Goal: Navigation & Orientation: Find specific page/section

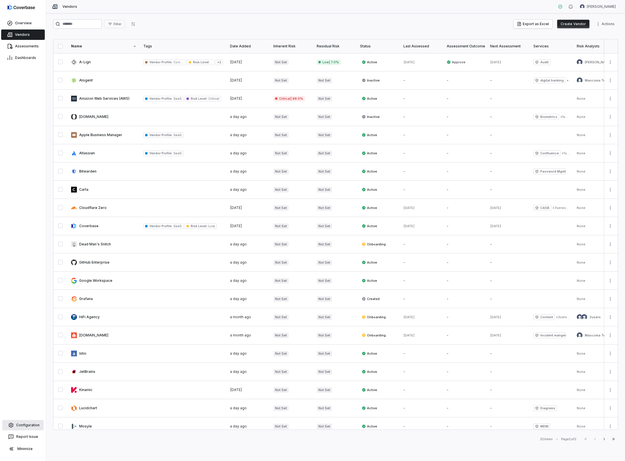
click at [25, 425] on span "Configuration" at bounding box center [27, 425] width 23 height 5
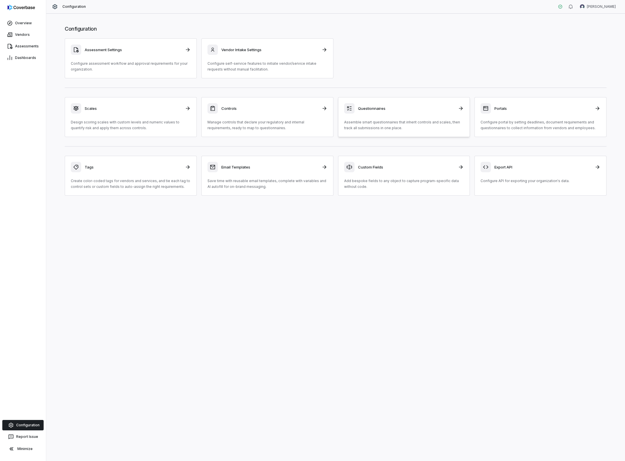
click at [375, 107] on h3 "Questionnaires" at bounding box center [406, 108] width 97 height 5
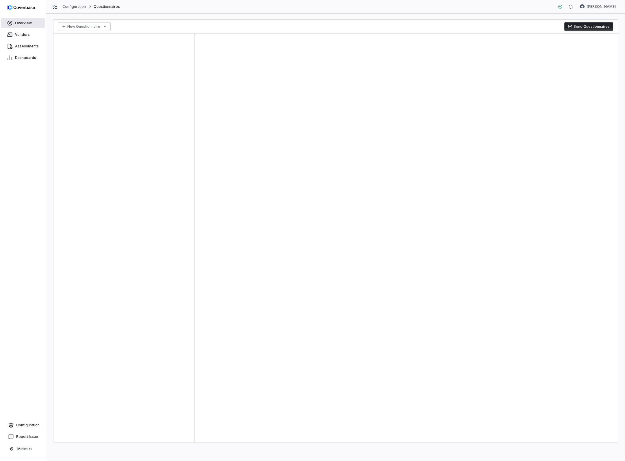
click at [25, 23] on span "Overview" at bounding box center [23, 23] width 17 height 5
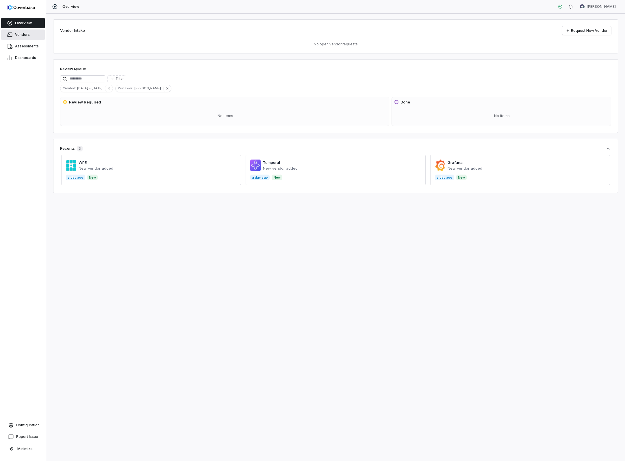
click at [19, 34] on span "Vendors" at bounding box center [22, 34] width 15 height 5
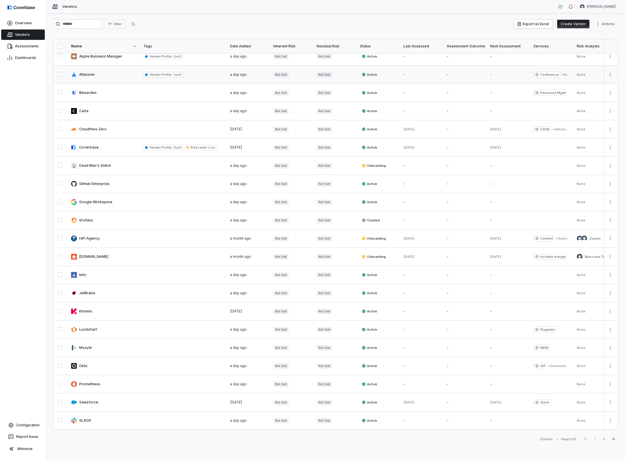
scroll to position [79, 0]
click at [99, 312] on link at bounding box center [104, 311] width 72 height 18
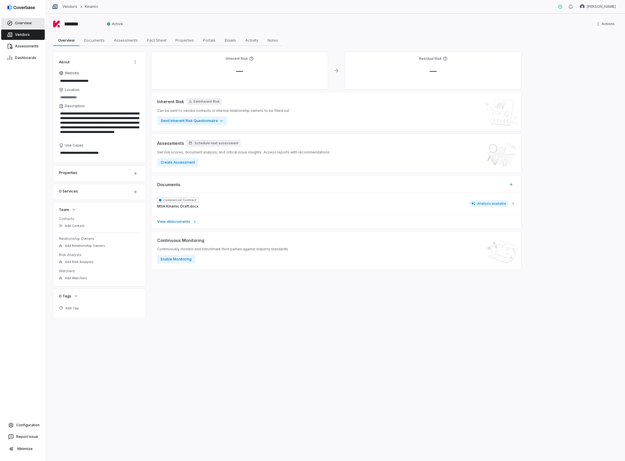
click at [27, 24] on span "Overview" at bounding box center [23, 23] width 17 height 5
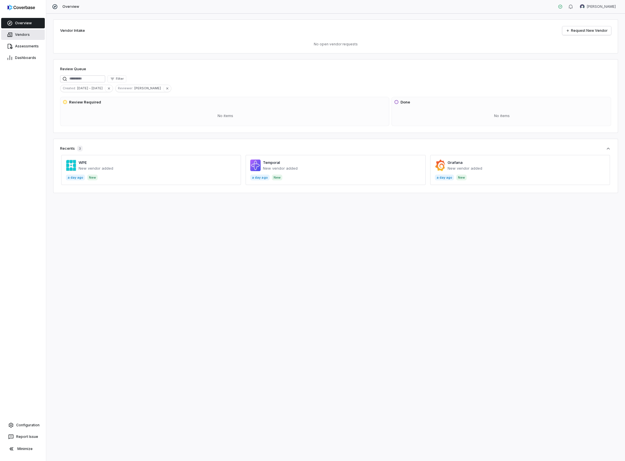
click at [18, 36] on span "Vendors" at bounding box center [22, 34] width 15 height 5
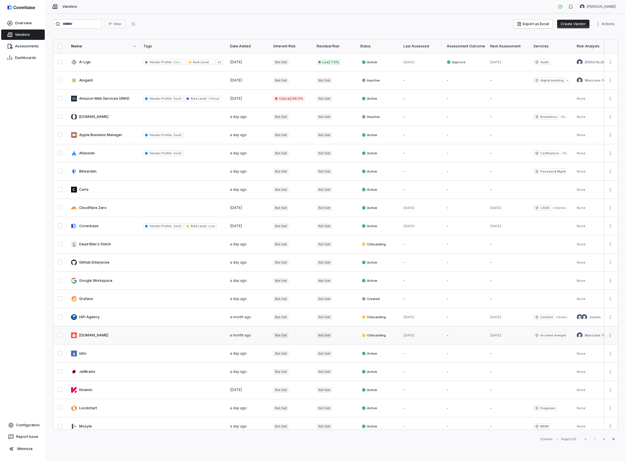
click at [126, 336] on link at bounding box center [104, 335] width 72 height 18
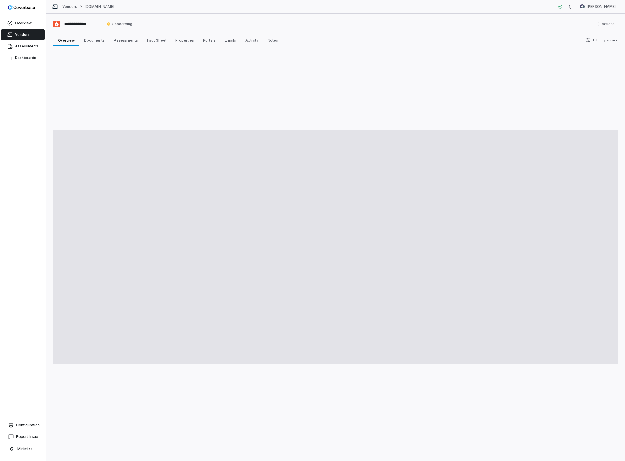
type textarea "*"
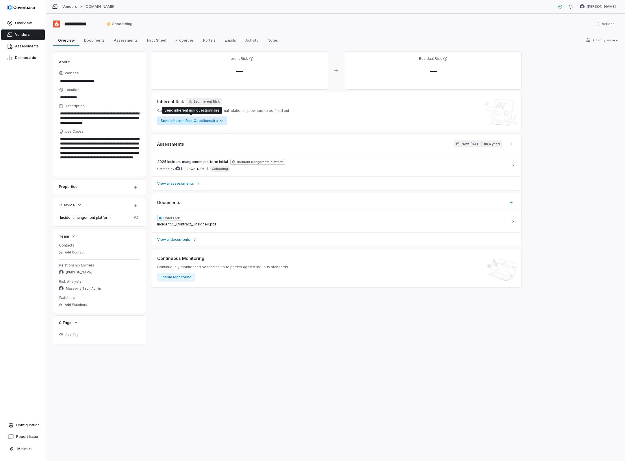
click at [220, 122] on html "**********" at bounding box center [312, 230] width 625 height 461
click at [328, 104] on html "**********" at bounding box center [312, 230] width 625 height 461
click at [194, 162] on span "2025 Incident mangement platform Initial" at bounding box center [192, 162] width 71 height 5
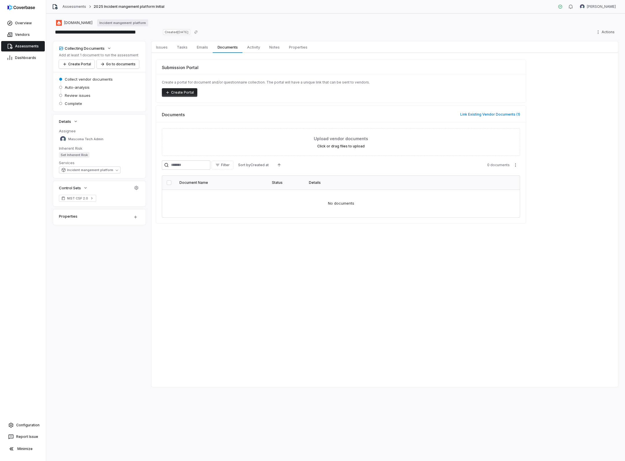
click at [21, 43] on link "Assessments" at bounding box center [23, 46] width 44 height 10
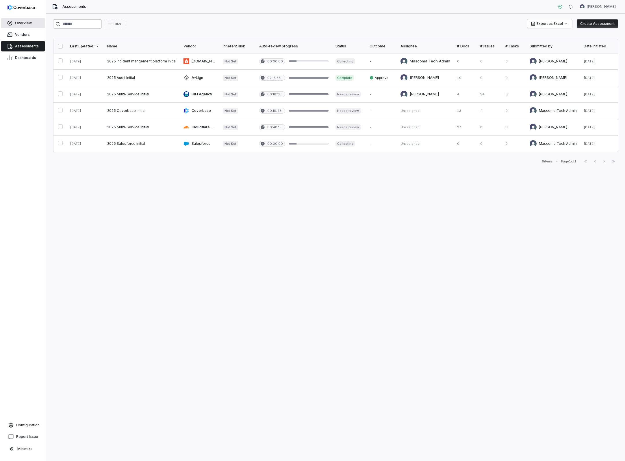
click at [20, 22] on span "Overview" at bounding box center [23, 23] width 17 height 5
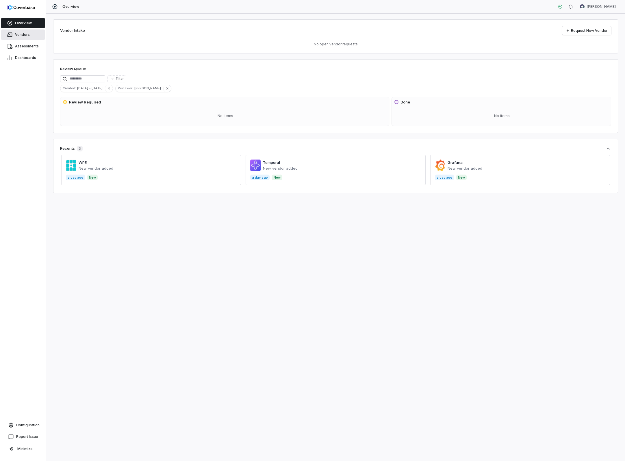
click at [15, 35] on link "Vendors" at bounding box center [23, 34] width 44 height 10
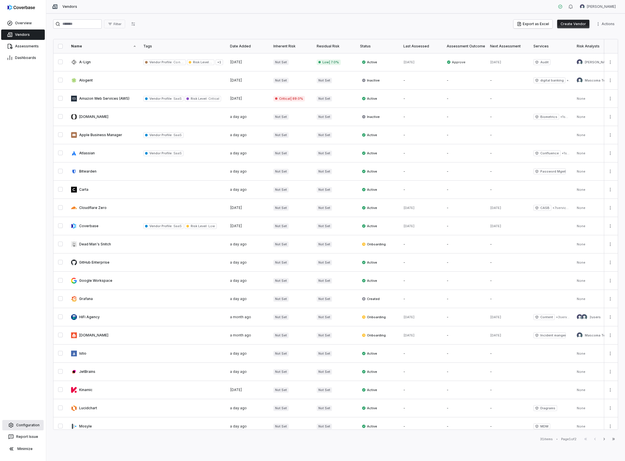
click at [26, 423] on span "Configuration" at bounding box center [27, 425] width 23 height 5
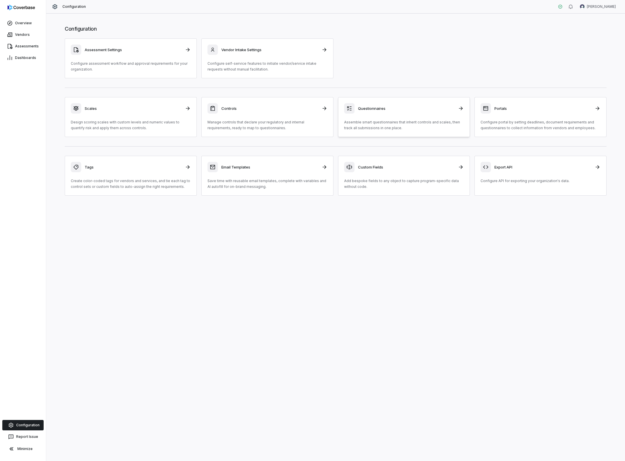
click at [393, 112] on div "Questionnaires" at bounding box center [404, 108] width 120 height 10
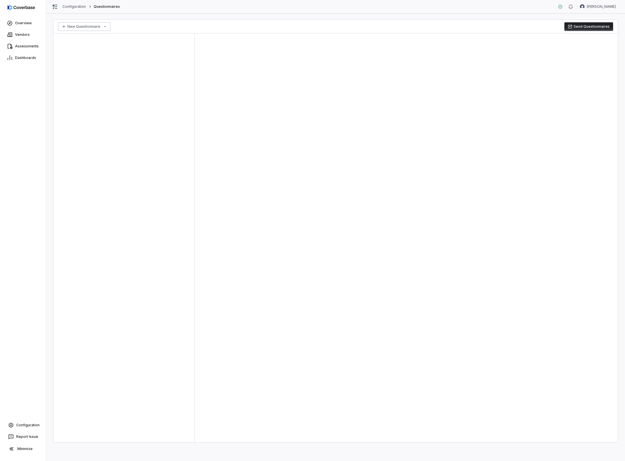
click at [103, 27] on html "Overview Vendors Assessments Dashboards Configuration Report Issue Minimize Con…" at bounding box center [312, 230] width 625 height 461
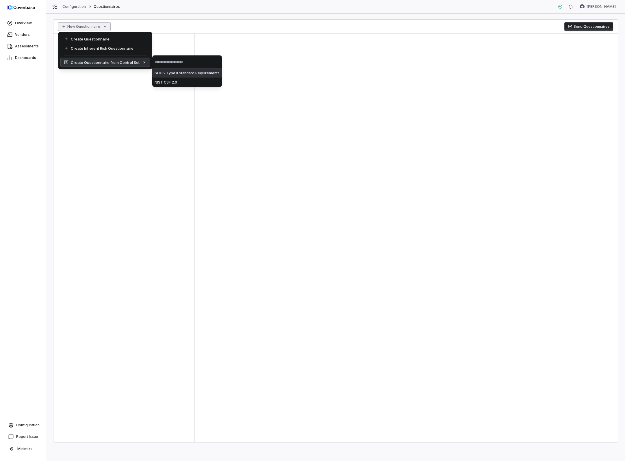
click at [150, 20] on html "Overview Vendors Assessments Dashboards Configuration Report Issue Minimize Con…" at bounding box center [312, 230] width 625 height 461
click at [97, 27] on html "Overview Vendors Assessments Dashboards Configuration Report Issue Minimize Con…" at bounding box center [312, 230] width 625 height 461
click at [177, 13] on html "Overview Vendors Assessments Dashboards Configuration Report Issue Minimize Con…" at bounding box center [312, 230] width 625 height 461
